Goal: Task Accomplishment & Management: Use online tool/utility

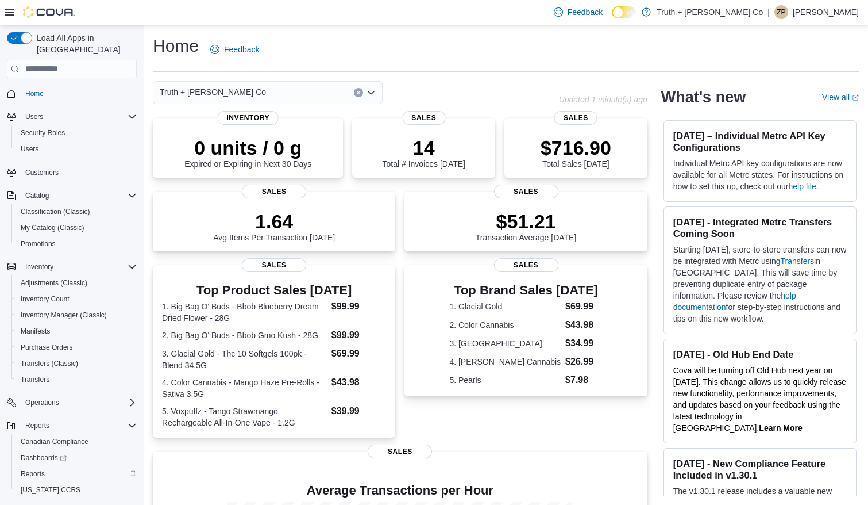
click at [31, 469] on span "Reports" at bounding box center [33, 473] width 24 height 9
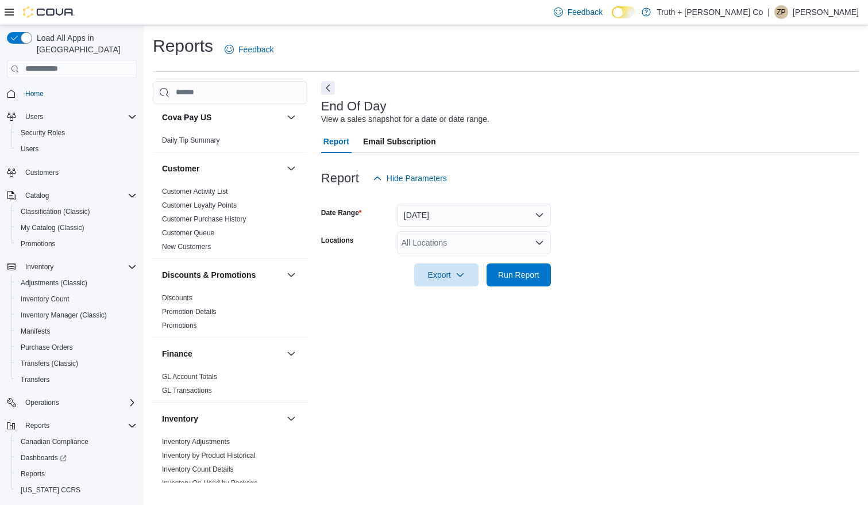
scroll to position [263, 0]
click at [181, 293] on link "Discounts" at bounding box center [177, 297] width 30 height 8
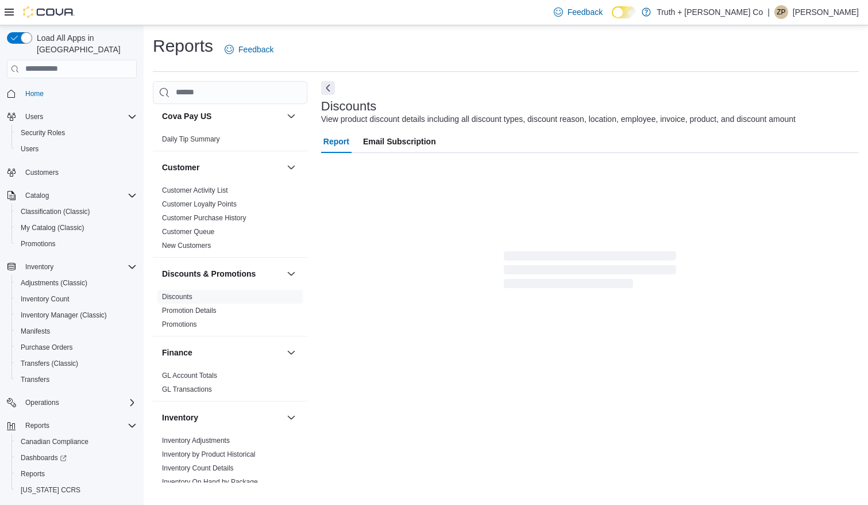
scroll to position [25, 0]
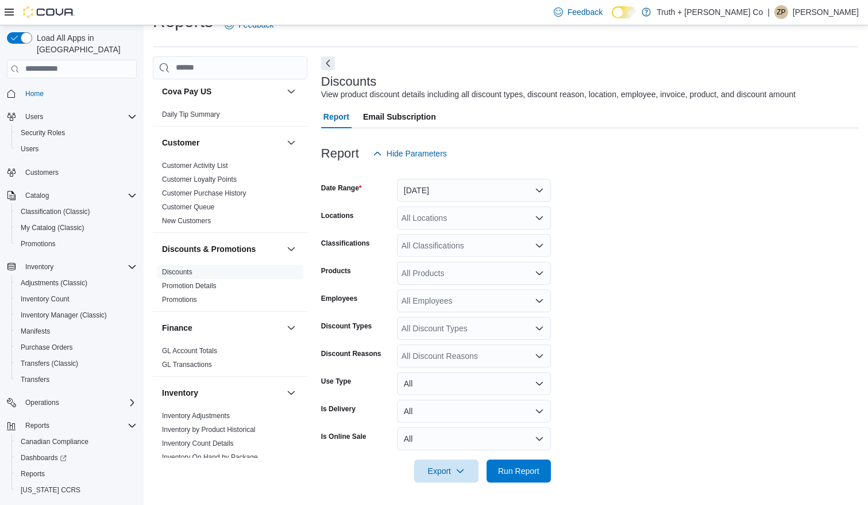
click at [478, 301] on div "All Employees" at bounding box center [474, 300] width 154 height 23
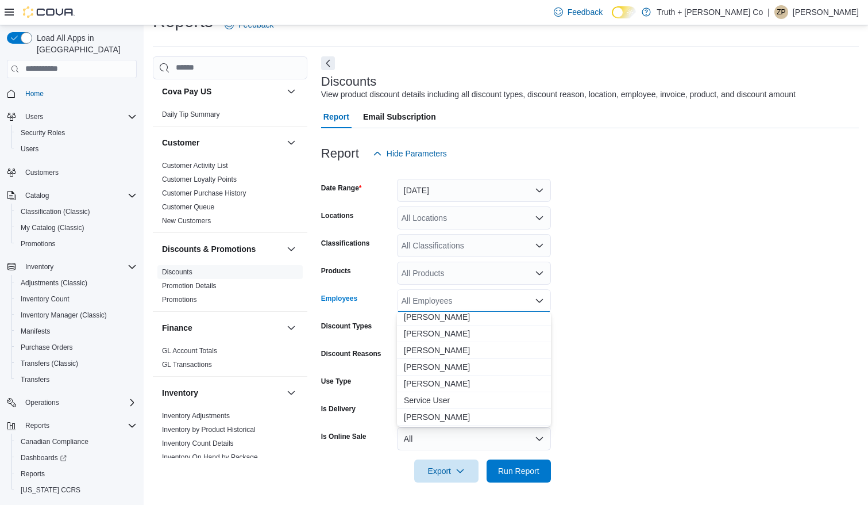
scroll to position [202, 0]
click at [456, 365] on span "Nick Dyas" at bounding box center [474, 367] width 140 height 11
click at [583, 343] on form "Date Range Yesterday Locations All Locations Classifications All Classification…" at bounding box center [590, 323] width 538 height 317
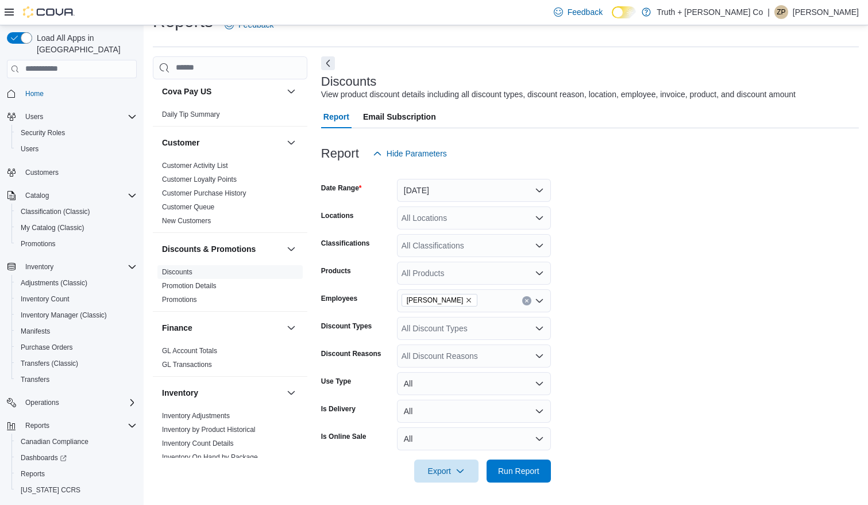
click at [539, 188] on button "[DATE]" at bounding box center [474, 190] width 154 height 23
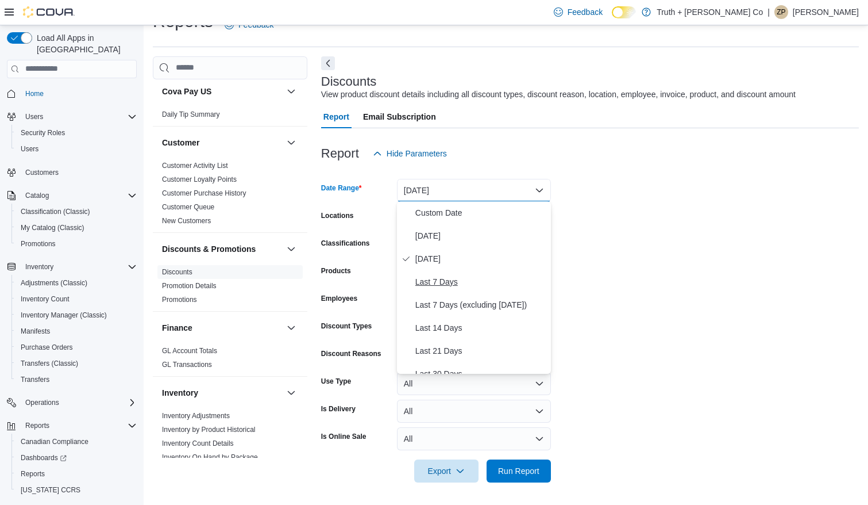
click at [510, 279] on span "Last 7 Days" at bounding box center [480, 282] width 131 height 14
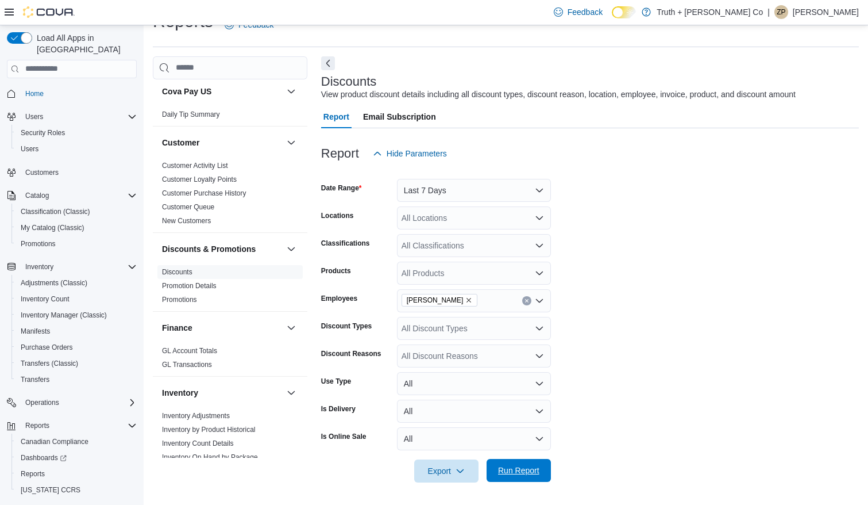
click at [522, 467] on span "Run Report" at bounding box center [518, 469] width 41 height 11
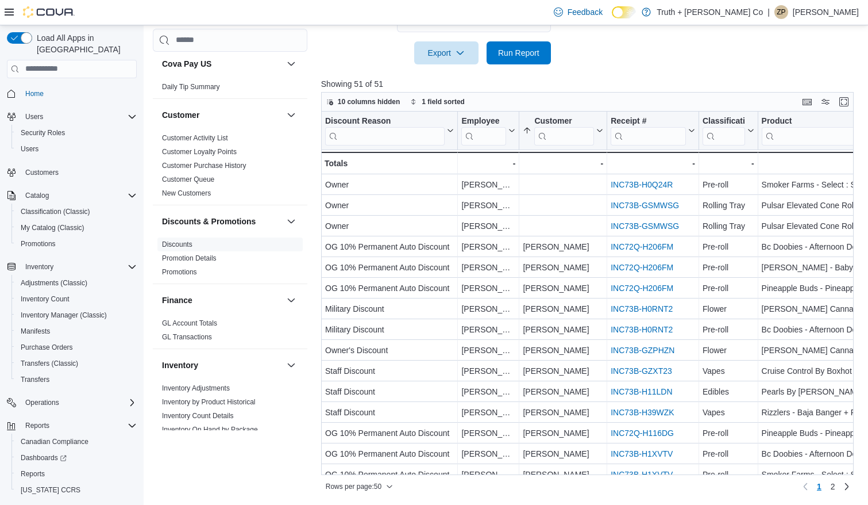
scroll to position [442, 0]
click at [848, 102] on button "Enter fullscreen" at bounding box center [844, 102] width 14 height 14
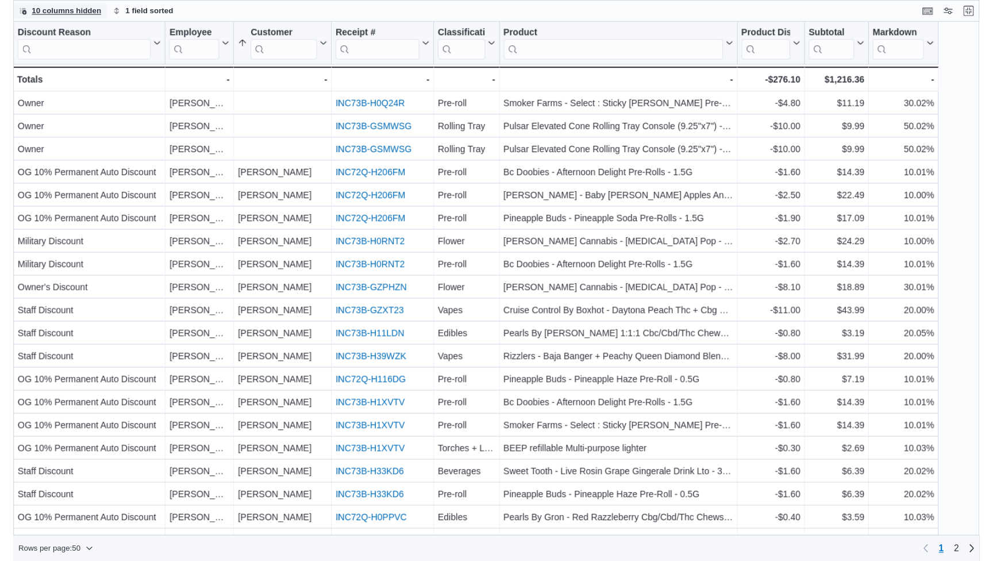
scroll to position [0, 0]
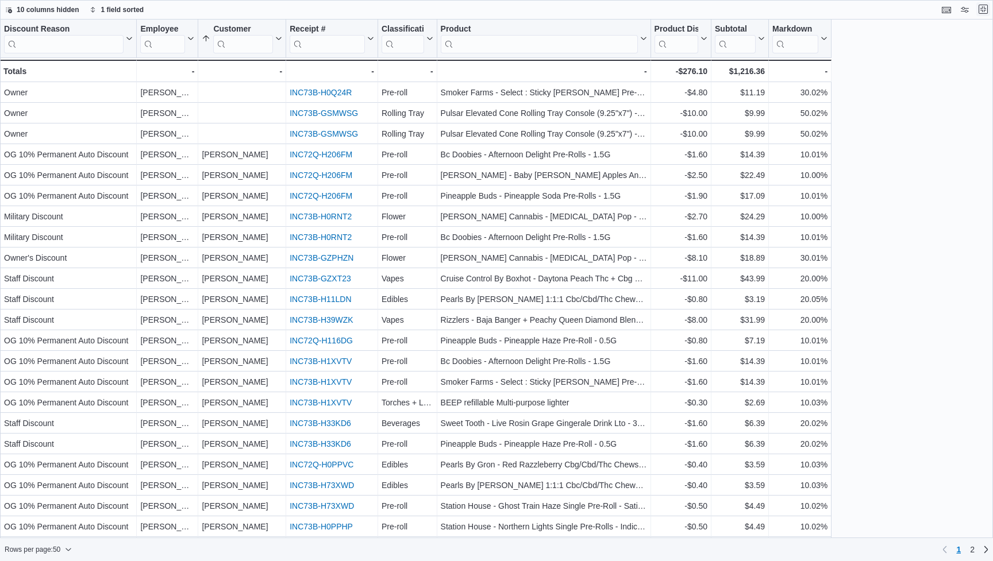
click at [868, 9] on button "Exit fullscreen" at bounding box center [983, 9] width 14 height 14
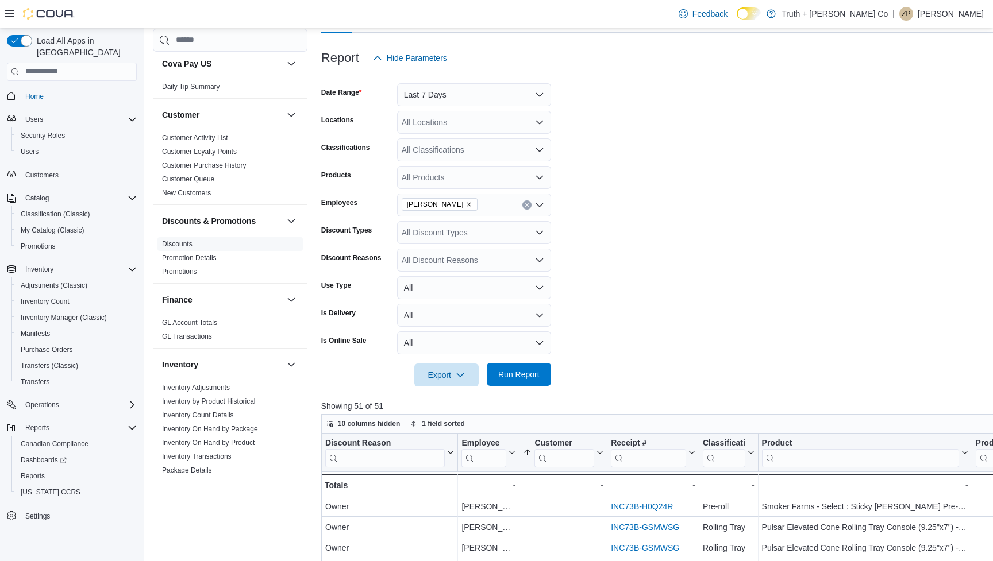
scroll to position [228, 0]
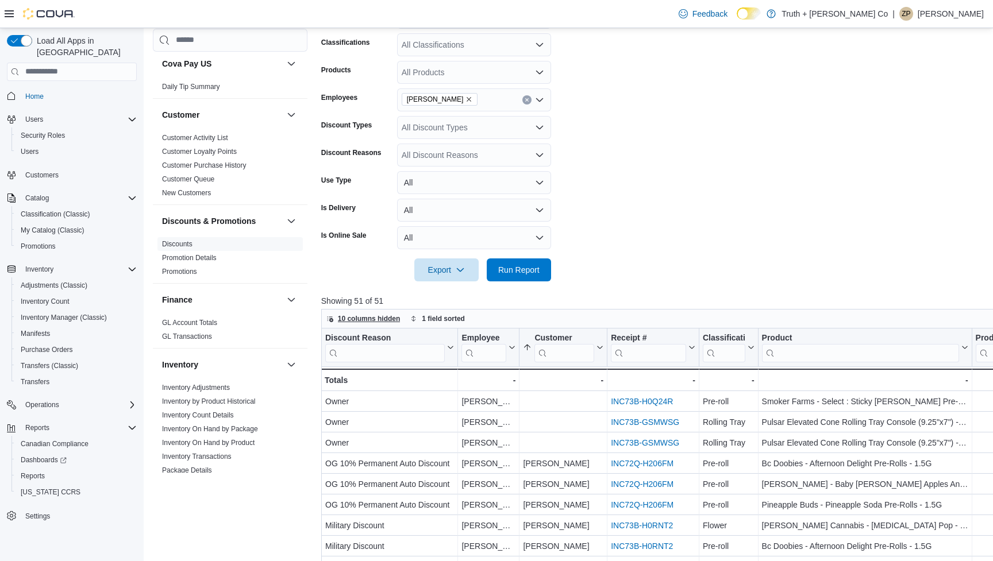
click at [378, 314] on span "10 columns hidden" at bounding box center [369, 318] width 63 height 9
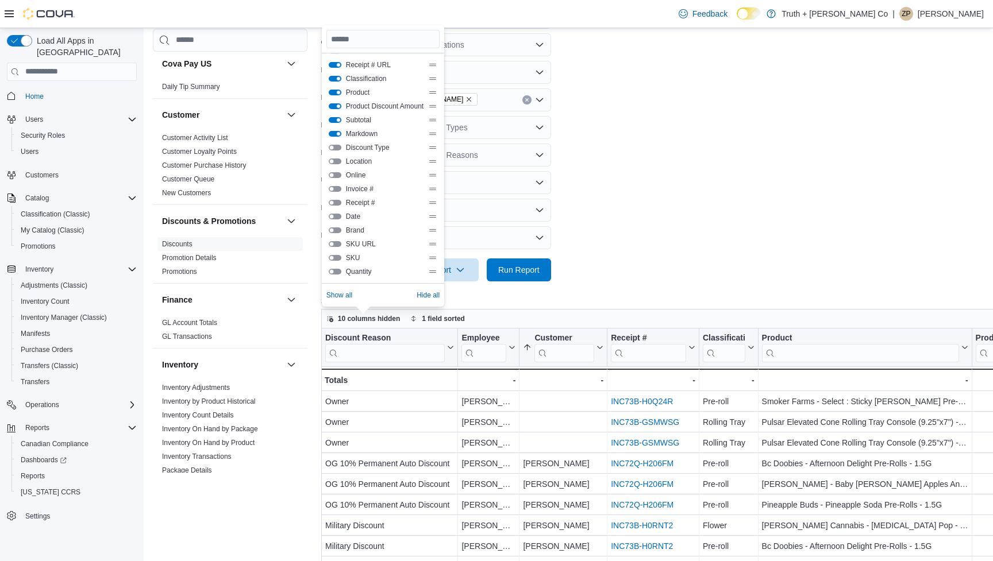
scroll to position [41, 0]
click at [332, 216] on button "Date" at bounding box center [335, 217] width 13 height 6
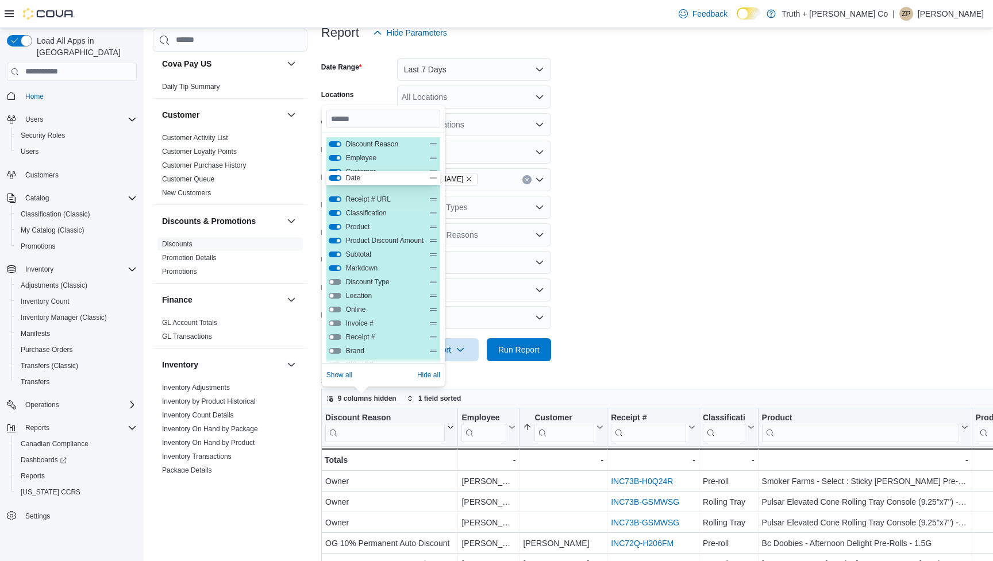
scroll to position [0, 0]
drag, startPoint x: 434, startPoint y: 219, endPoint x: 431, endPoint y: 147, distance: 71.9
click at [431, 147] on div "Discount Reason Employee Customer Receipt # URL Classification Product Product …" at bounding box center [383, 269] width 114 height 262
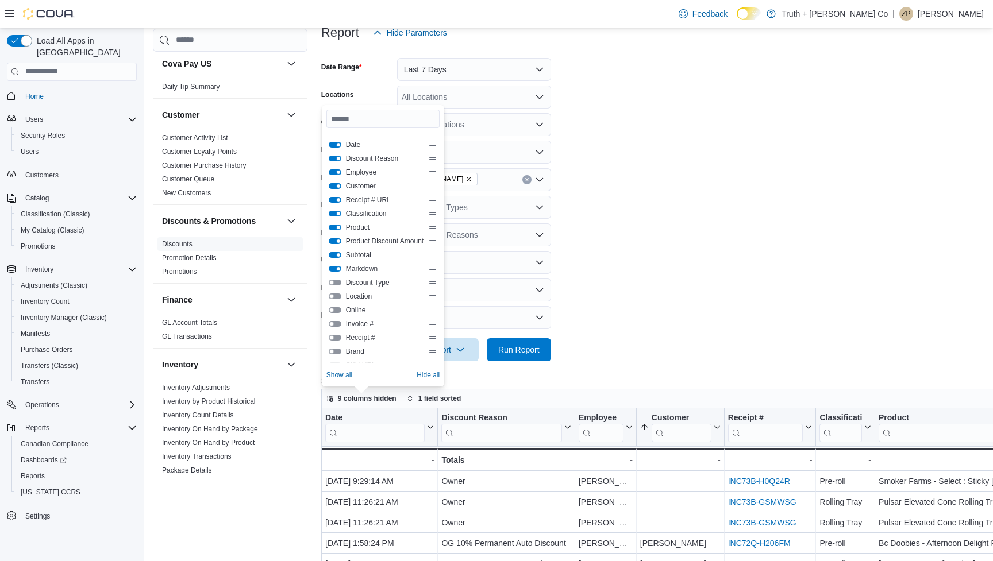
click at [644, 291] on form "Date Range Last 7 Days Locations All Locations Classifications All Classificati…" at bounding box center [724, 202] width 806 height 317
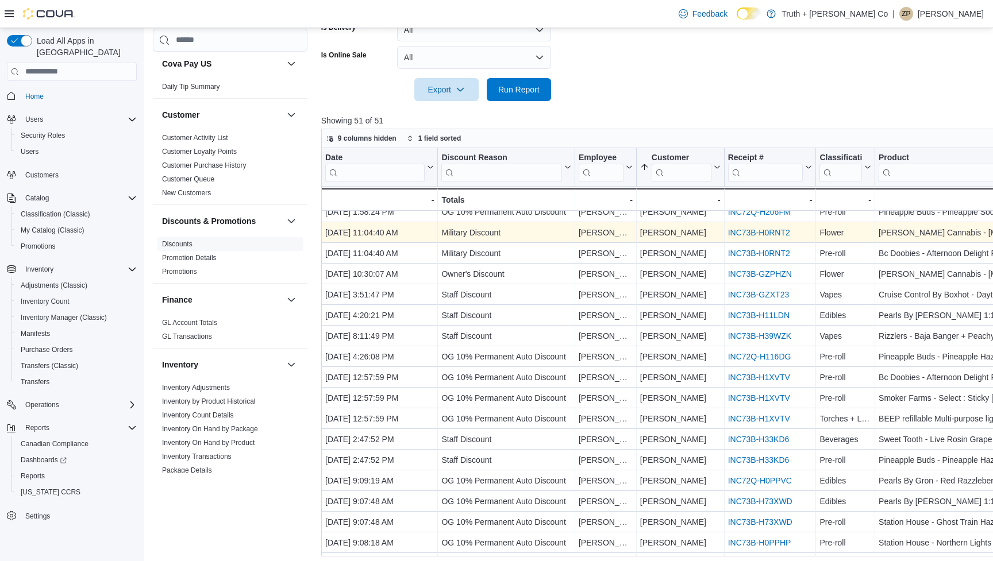
scroll to position [116, 0]
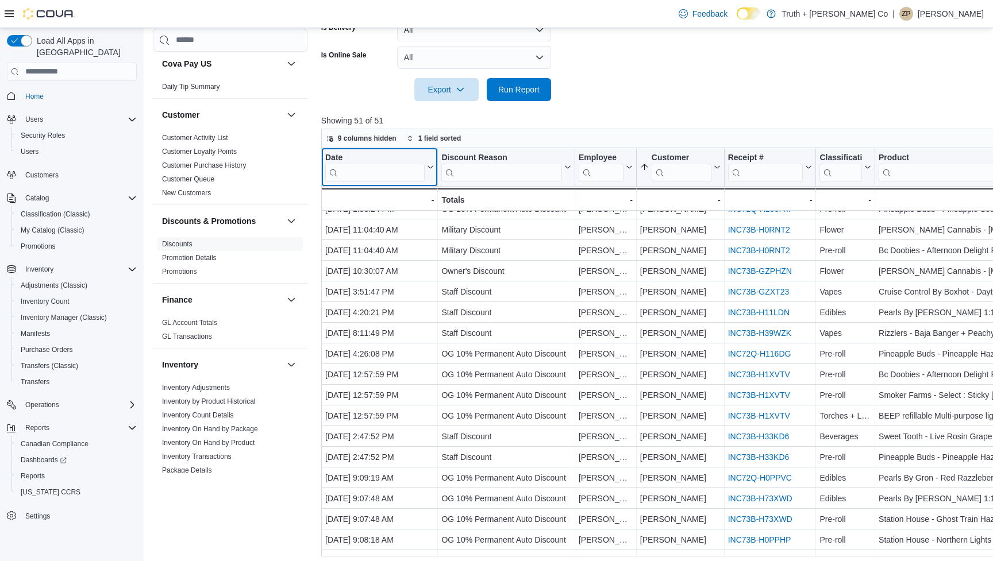
click at [429, 171] on button "Date" at bounding box center [379, 166] width 109 height 29
click at [401, 226] on span "Sort High-Low" at bounding box center [387, 224] width 44 height 9
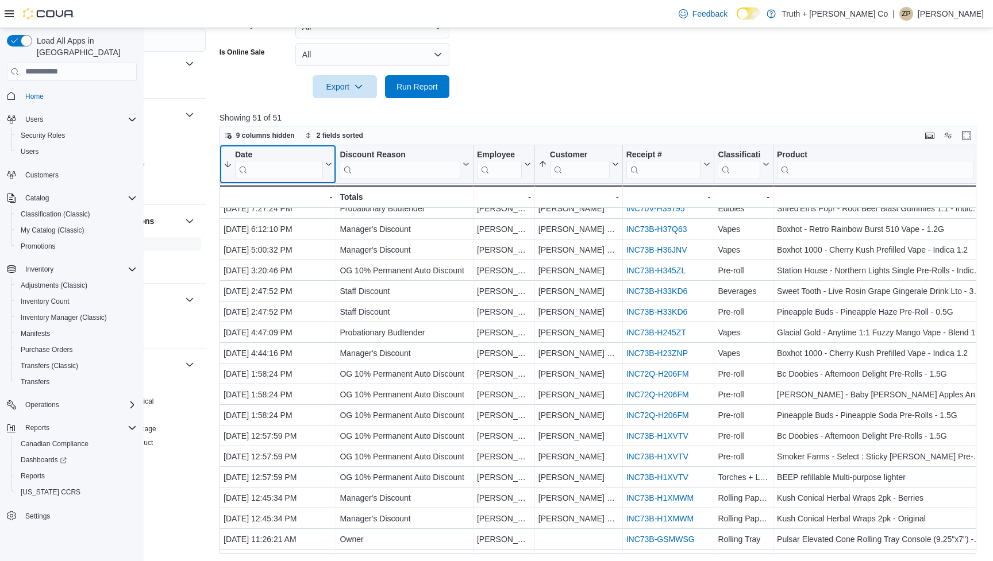
scroll to position [375, 79]
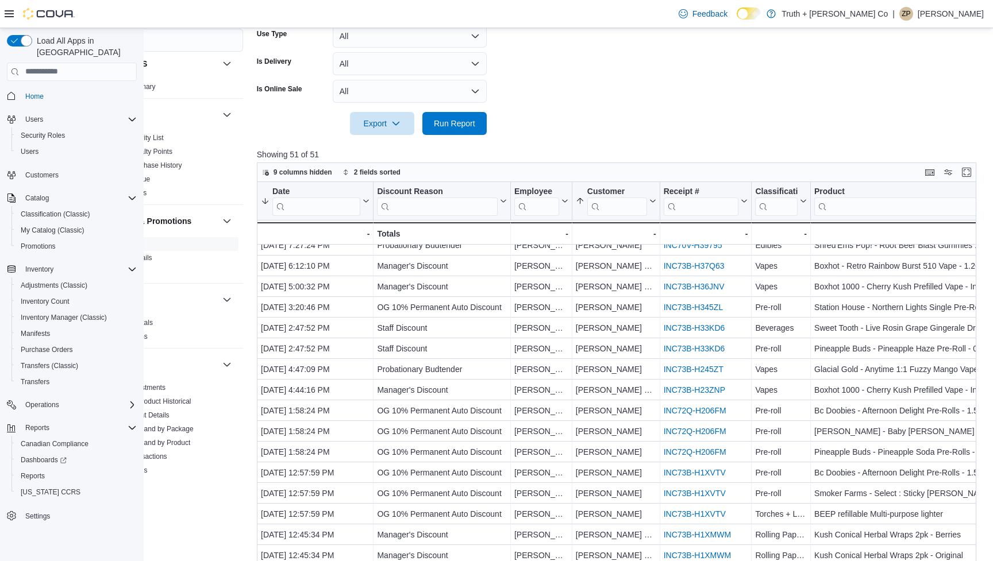
click at [868, 168] on div "9 columns hidden 2 fields sorted Date Sorted by Customer, ascending , then sort…" at bounding box center [620, 387] width 727 height 449
click at [868, 166] on button "Enter fullscreen" at bounding box center [967, 172] width 14 height 14
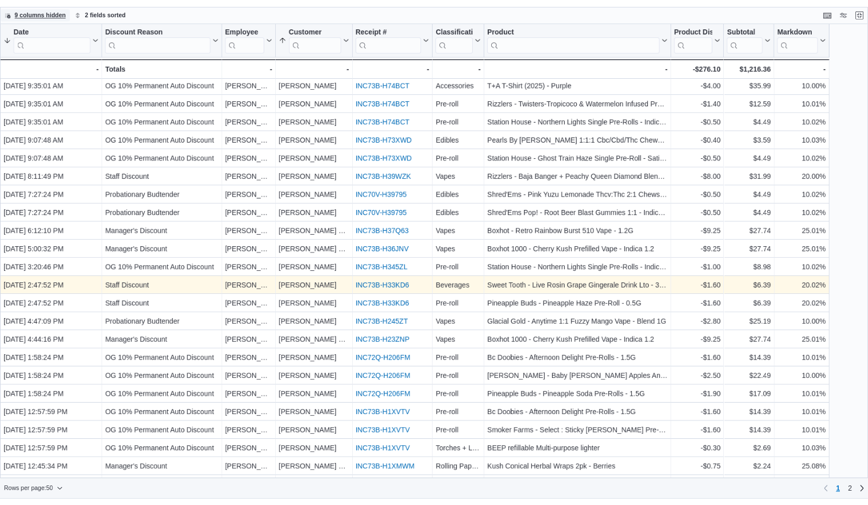
scroll to position [0, 0]
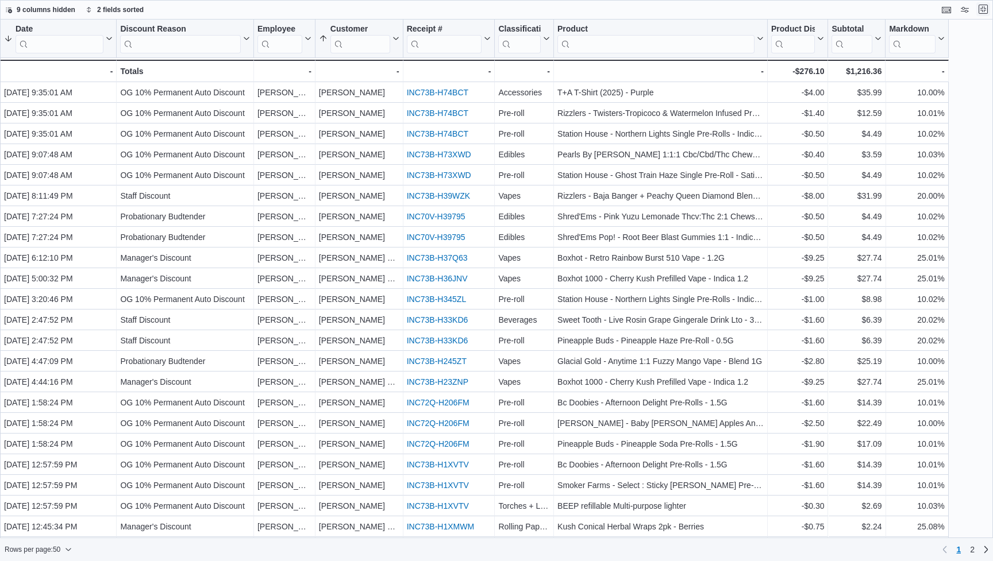
click at [868, 11] on button "Exit fullscreen" at bounding box center [983, 9] width 14 height 14
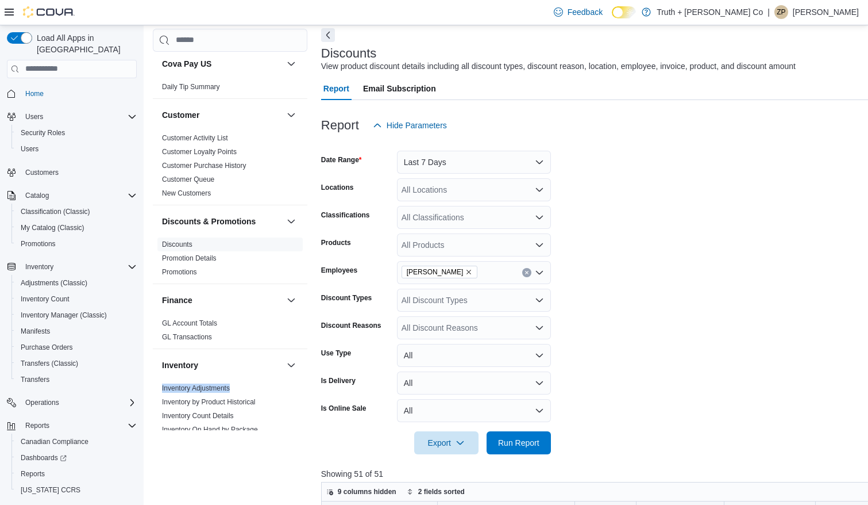
scroll to position [56, 0]
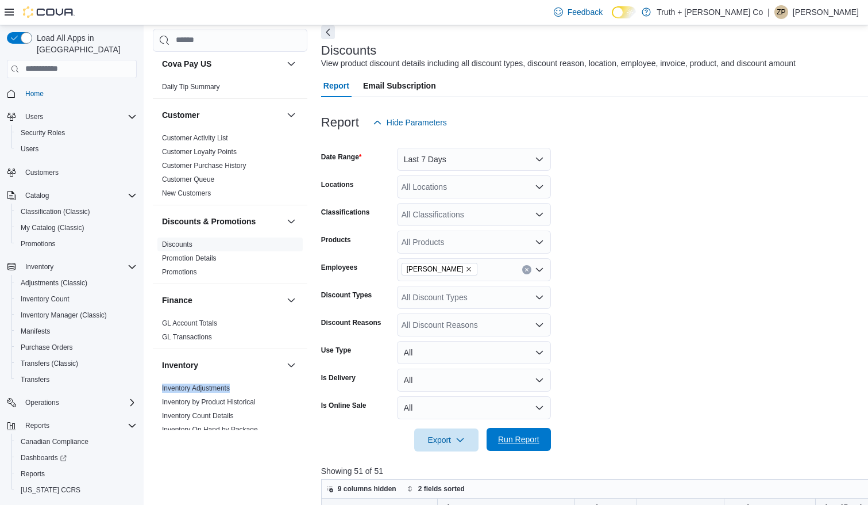
click at [521, 438] on span "Run Report" at bounding box center [518, 438] width 41 height 11
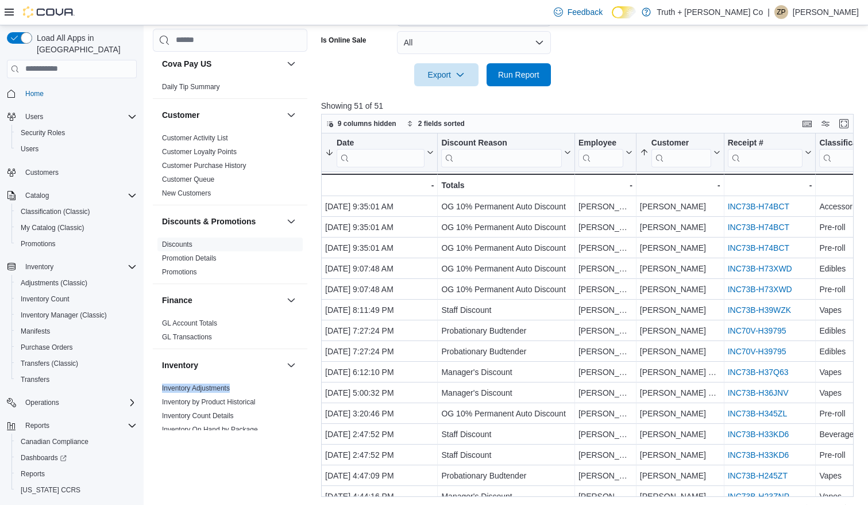
scroll to position [418, 0]
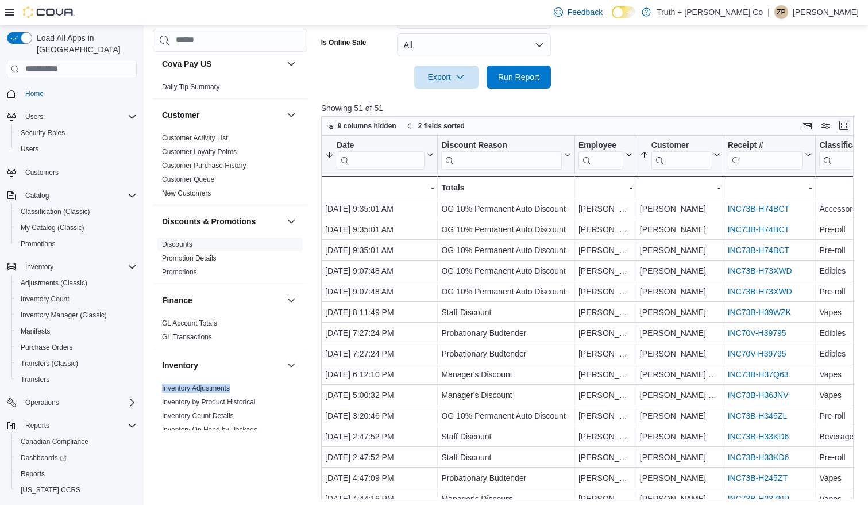
click at [842, 126] on button "Enter fullscreen" at bounding box center [844, 125] width 14 height 14
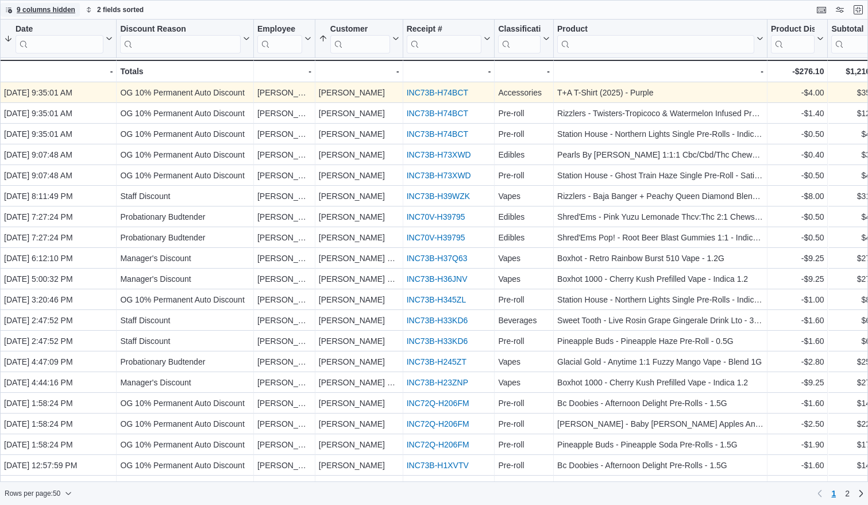
scroll to position [0, 0]
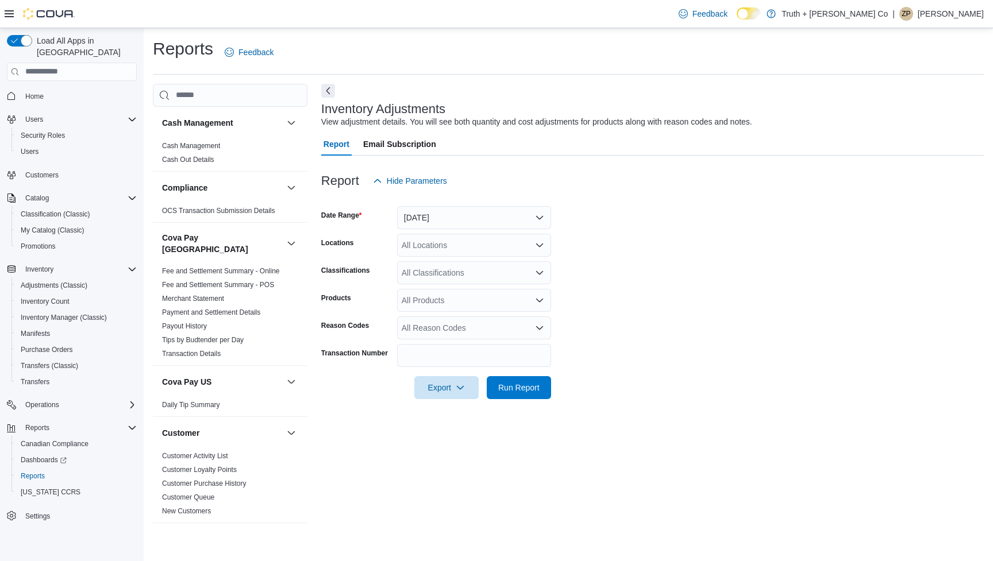
click at [493, 219] on button "[DATE]" at bounding box center [474, 217] width 154 height 23
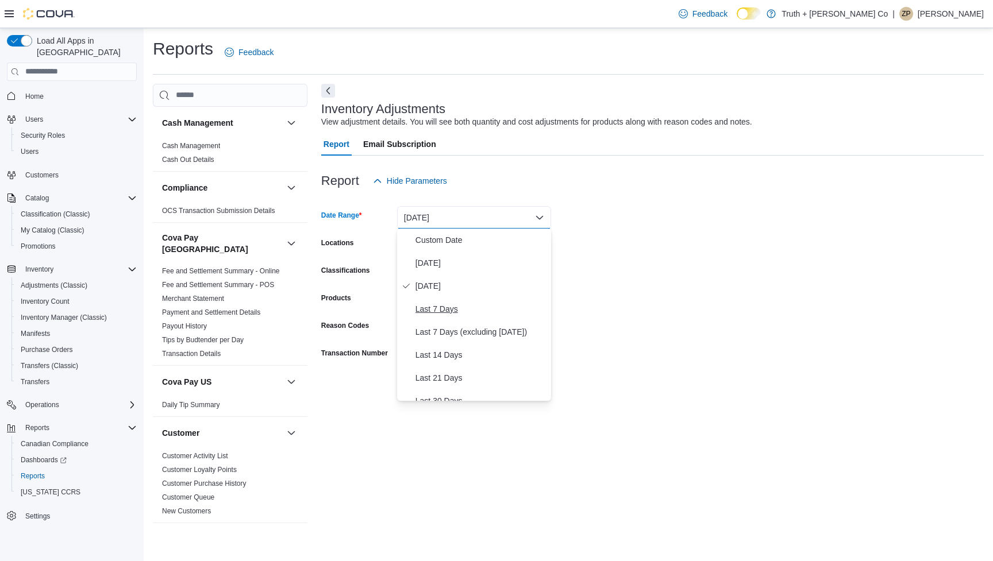
click at [491, 308] on span "Last 7 Days" at bounding box center [480, 309] width 131 height 14
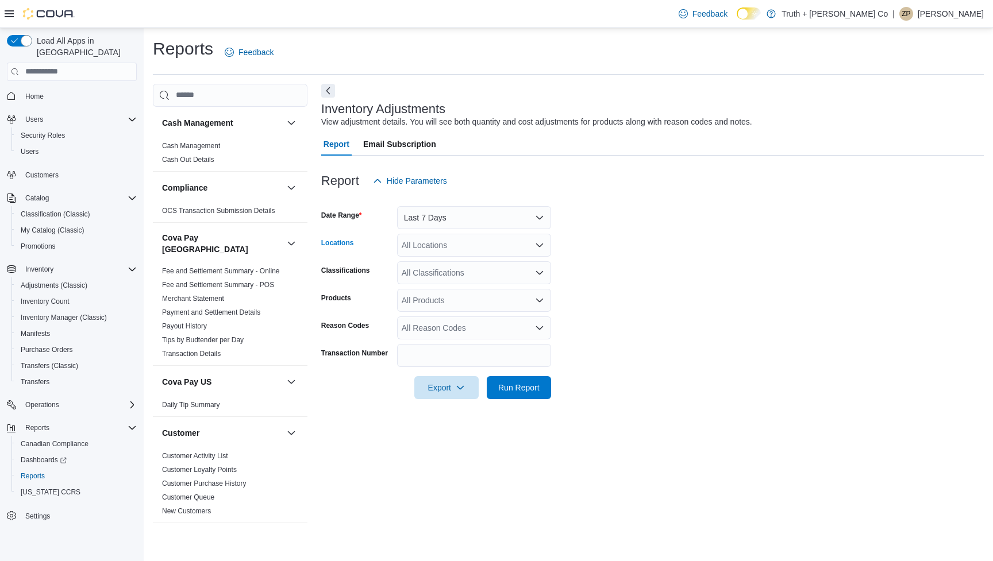
click at [531, 249] on div "All Locations" at bounding box center [474, 245] width 154 height 23
click at [613, 252] on form "Date Range Last 7 Days Locations All Locations Combo box. Selected. Combo box i…" at bounding box center [652, 296] width 663 height 207
click at [533, 387] on span "Run Report" at bounding box center [518, 387] width 41 height 11
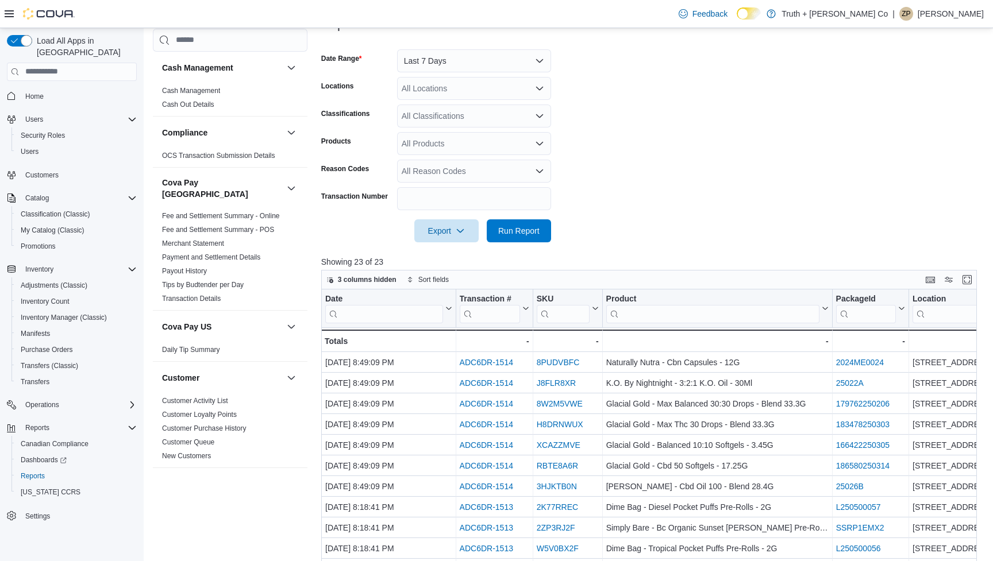
scroll to position [160, 0]
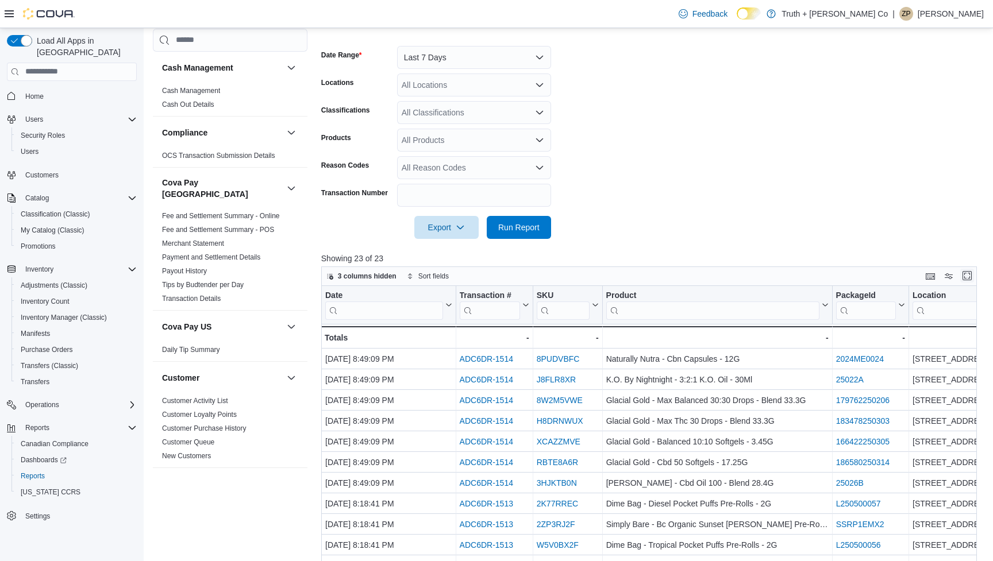
click at [970, 275] on button "Enter fullscreen" at bounding box center [967, 276] width 14 height 14
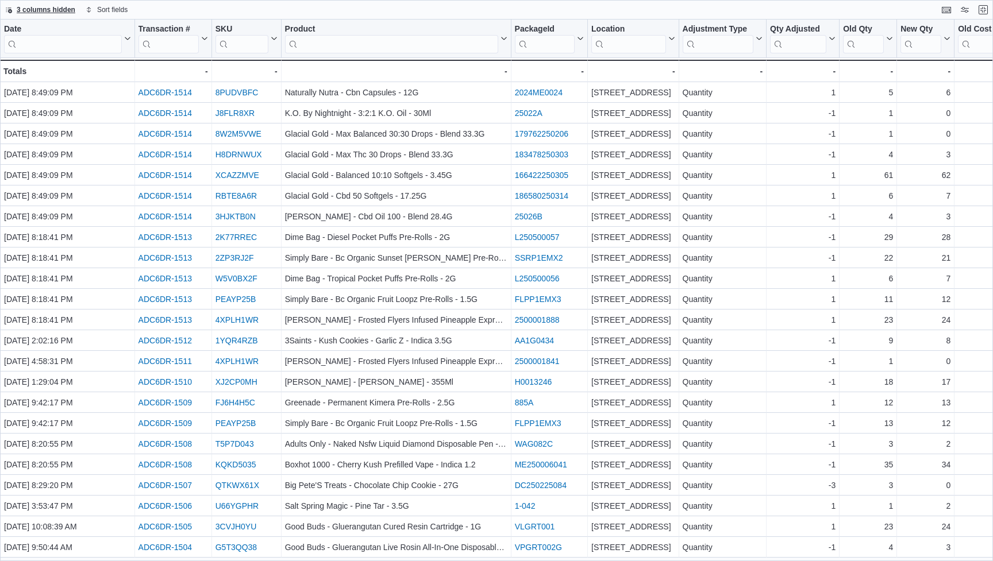
click at [34, 8] on span "3 columns hidden" at bounding box center [46, 9] width 59 height 9
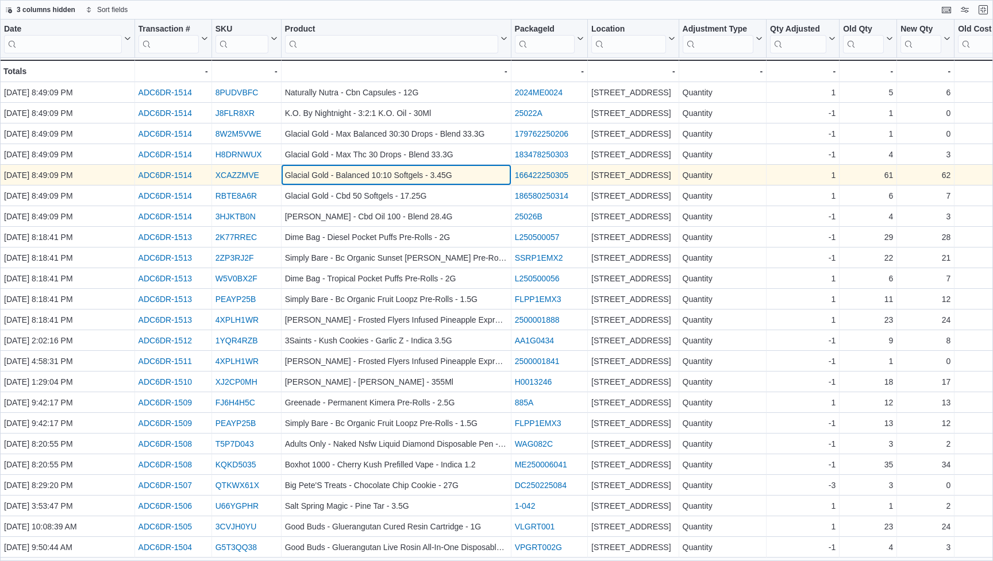
click at [472, 170] on div "Glacial Gold - Balanced 10:10 Softgels - 3.45G" at bounding box center [396, 175] width 222 height 14
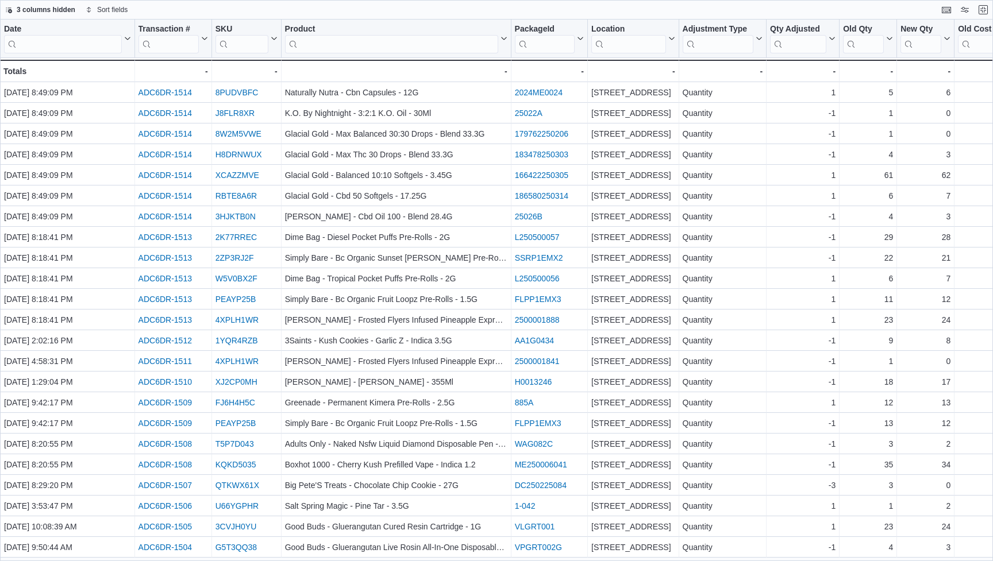
click at [559, 210] on div "25026B" at bounding box center [549, 217] width 69 height 14
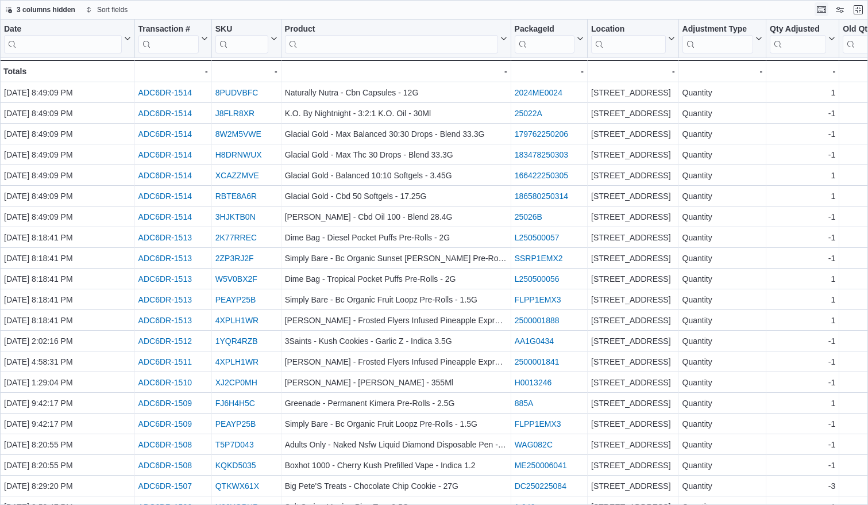
click at [817, 5] on button "Keyboard shortcuts" at bounding box center [822, 9] width 14 height 14
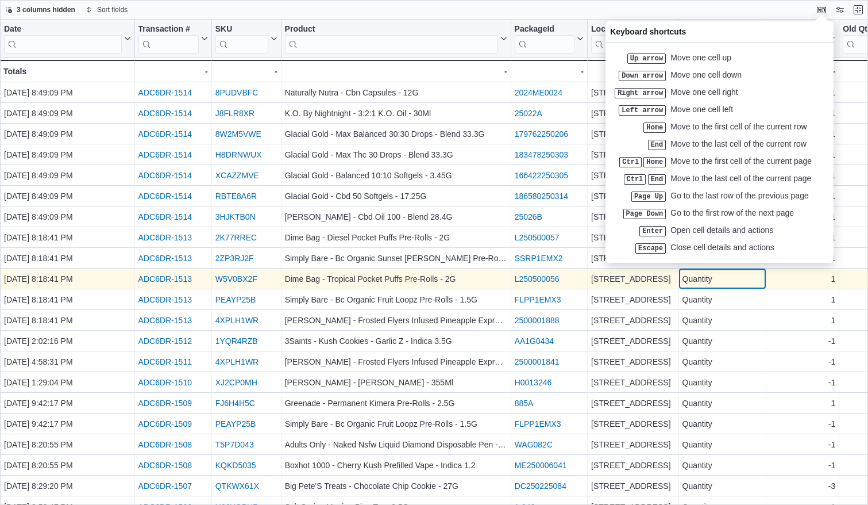
click at [690, 288] on div "Quantity - Adjustment Type, column 7, row 10" at bounding box center [723, 278] width 88 height 21
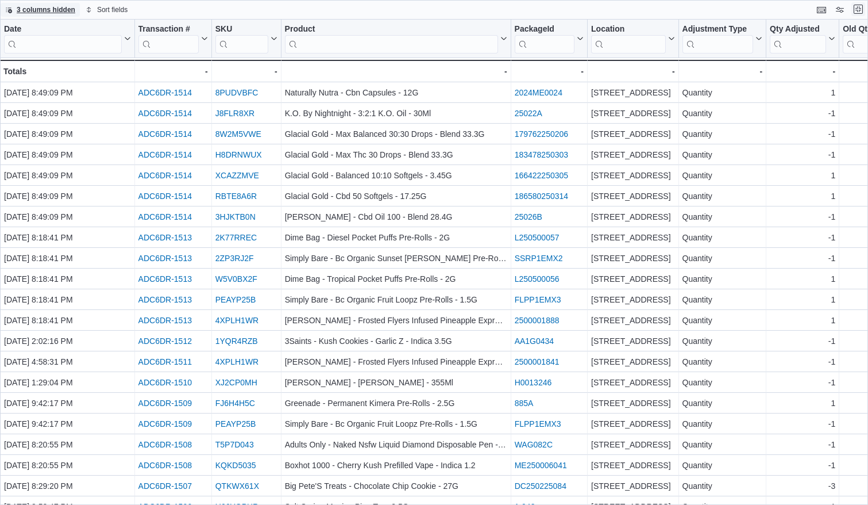
click at [857, 9] on button "Exit fullscreen" at bounding box center [859, 9] width 14 height 14
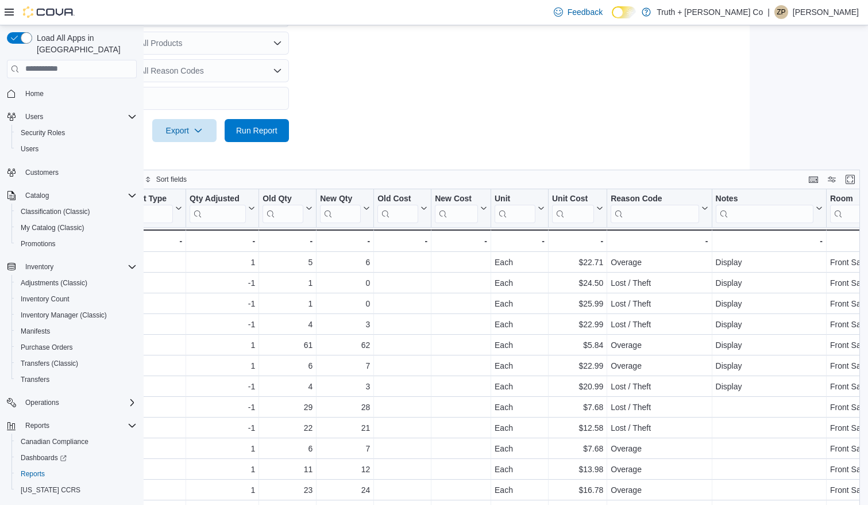
scroll to position [255, 272]
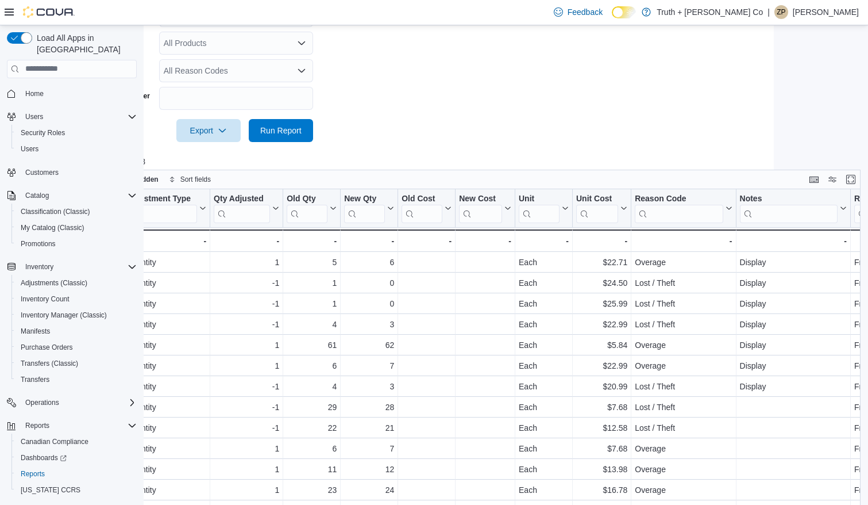
click at [841, 180] on div "3 columns hidden Sort fields Date Click to view column header actions Transacti…" at bounding box center [475, 371] width 785 height 403
click at [841, 175] on div "3 columns hidden Sort fields Date Click to view column header actions Transacti…" at bounding box center [475, 371] width 785 height 403
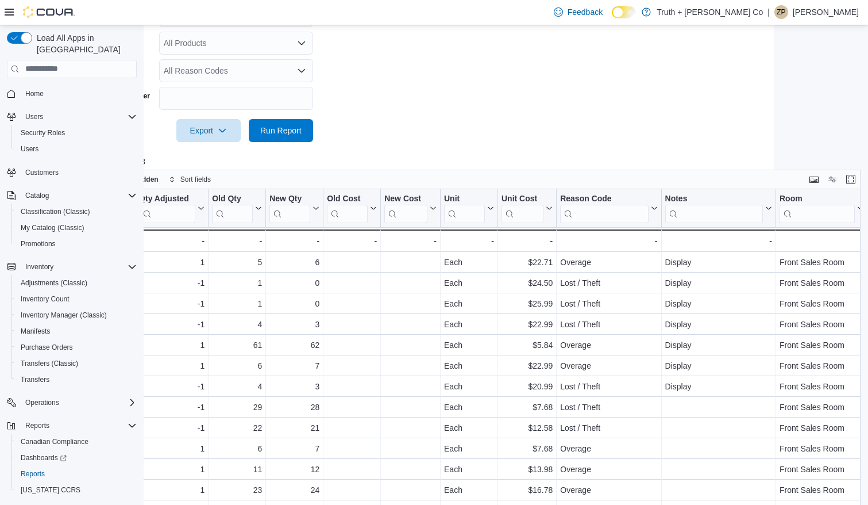
scroll to position [0, 714]
